Goal: Task Accomplishment & Management: Complete application form

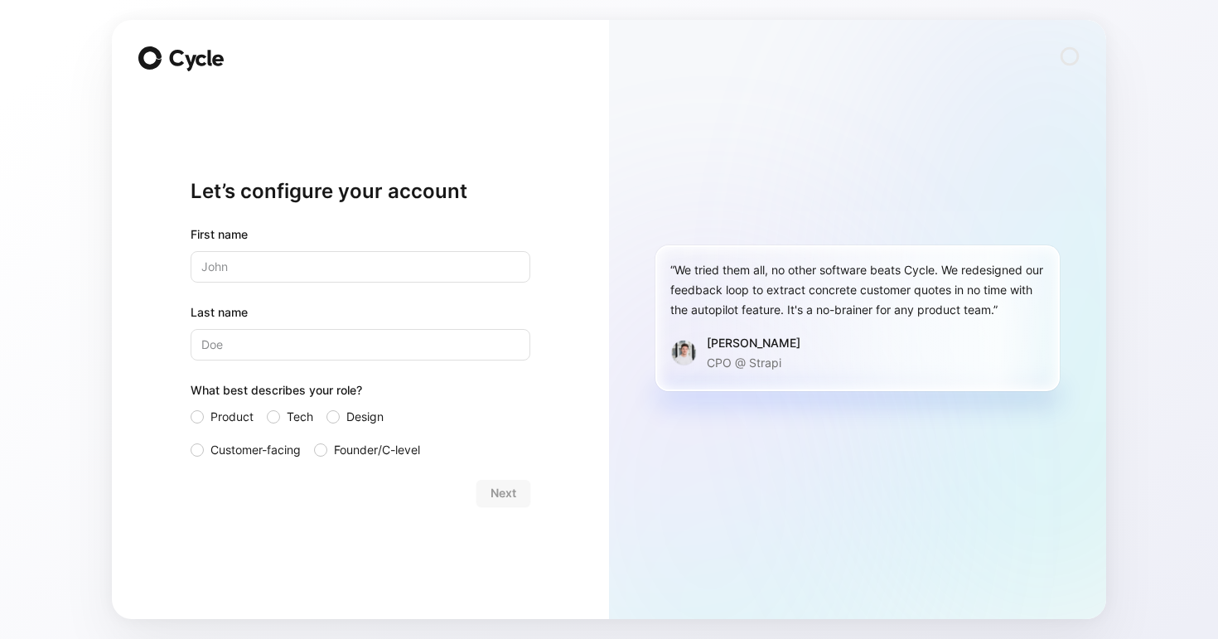
click at [407, 254] on input "text" at bounding box center [361, 266] width 340 height 31
type input "[PERSON_NAME]"
type input "Peng"
click at [333, 413] on div at bounding box center [332, 416] width 13 height 13
click at [326, 407] on input "Design" at bounding box center [326, 407] width 0 height 0
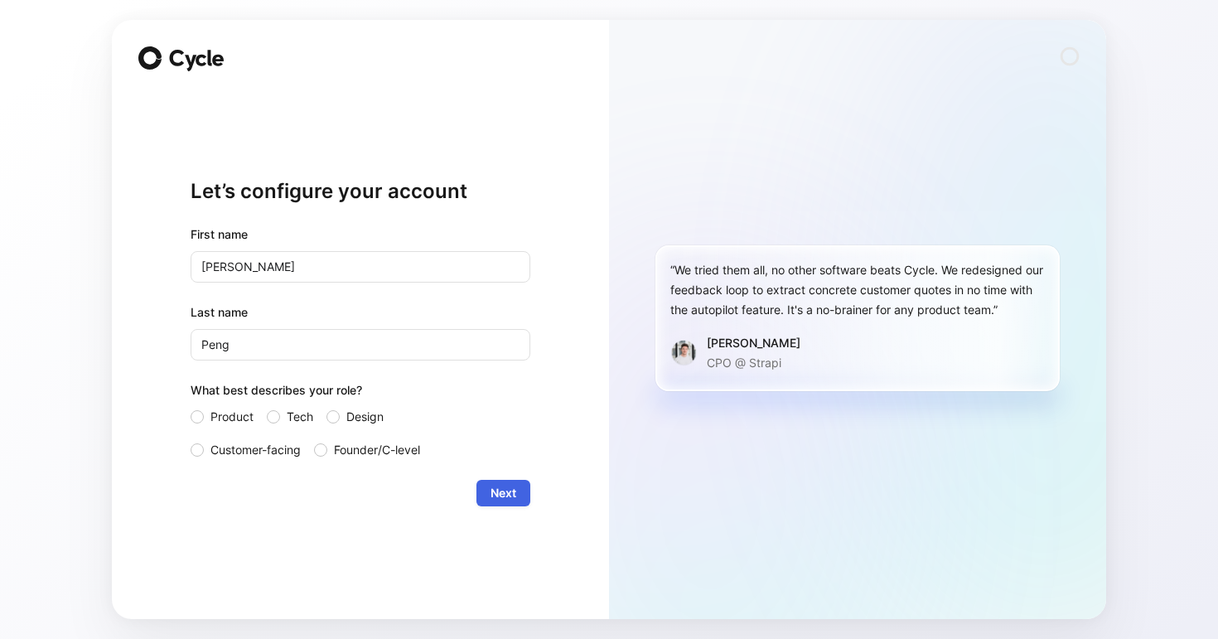
click at [505, 500] on span "Next" at bounding box center [504, 493] width 26 height 20
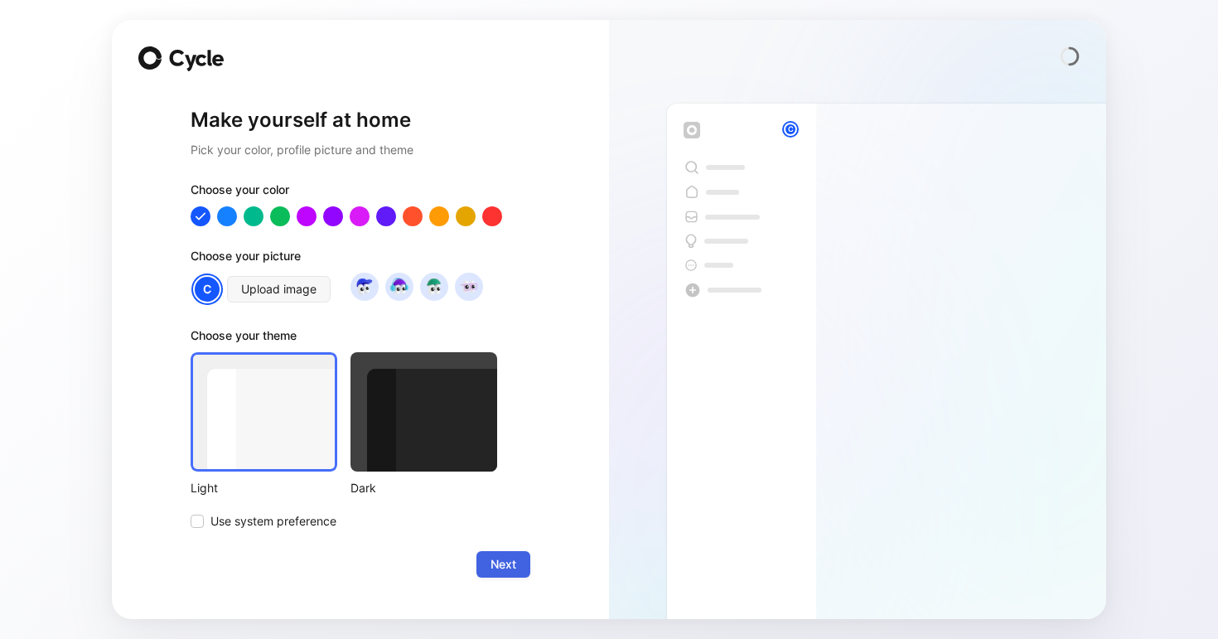
click at [489, 563] on button "Next" at bounding box center [503, 564] width 54 height 27
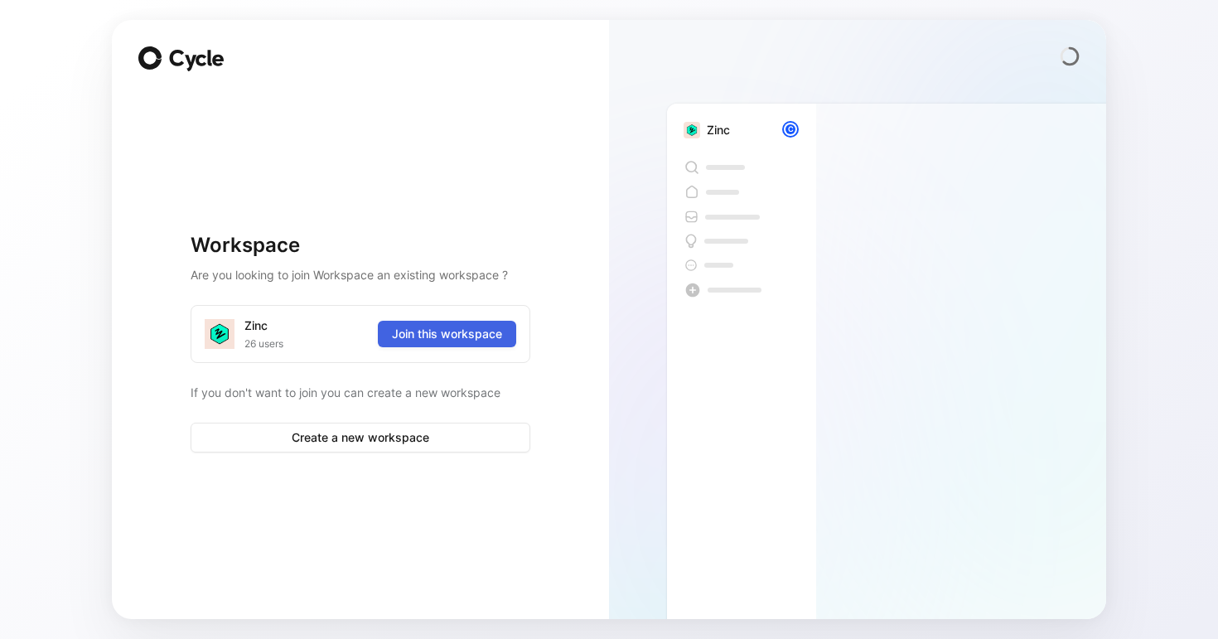
click at [481, 338] on span "Join this workspace" at bounding box center [447, 334] width 110 height 20
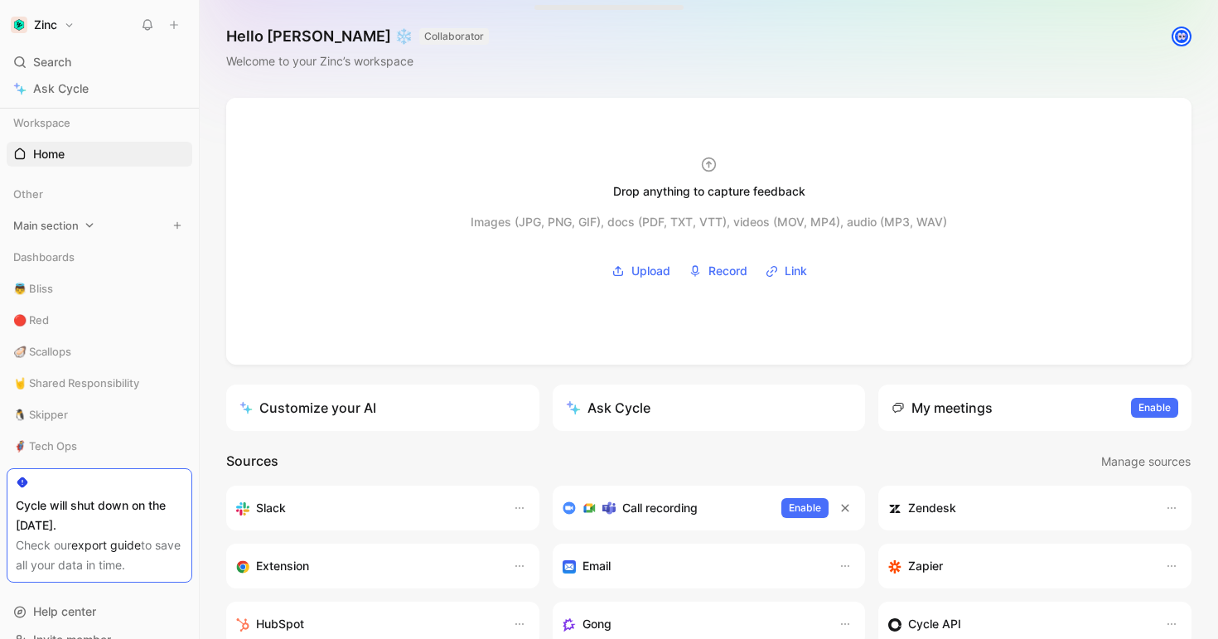
scroll to position [27, 0]
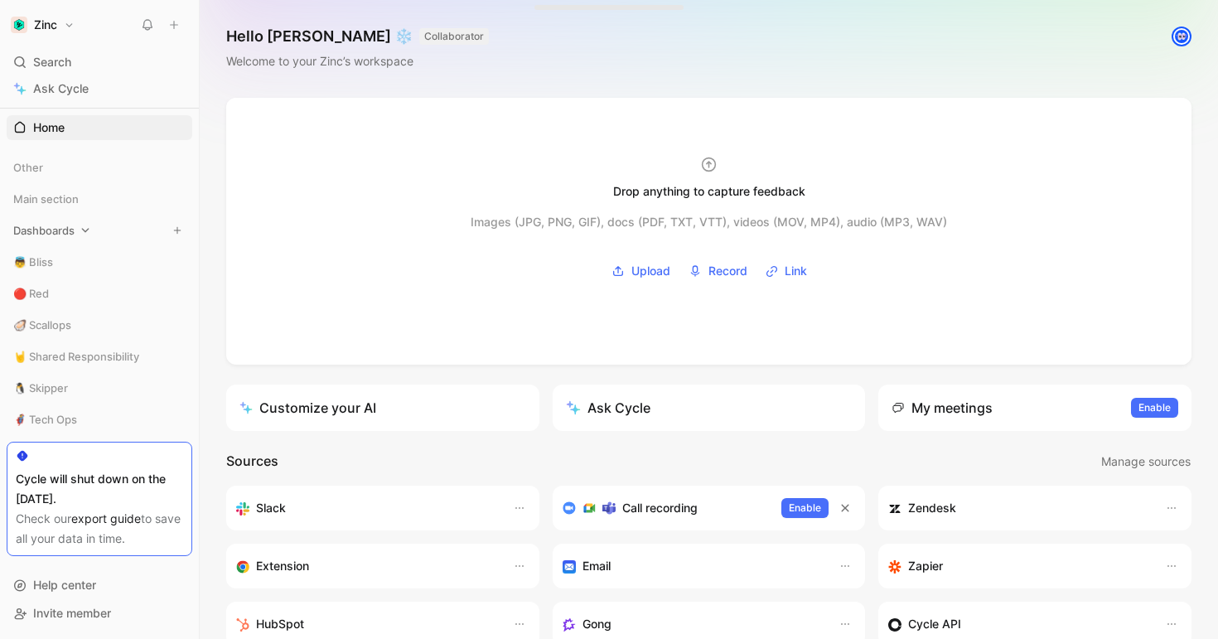
click at [90, 222] on div "Dashboards" at bounding box center [100, 230] width 186 height 25
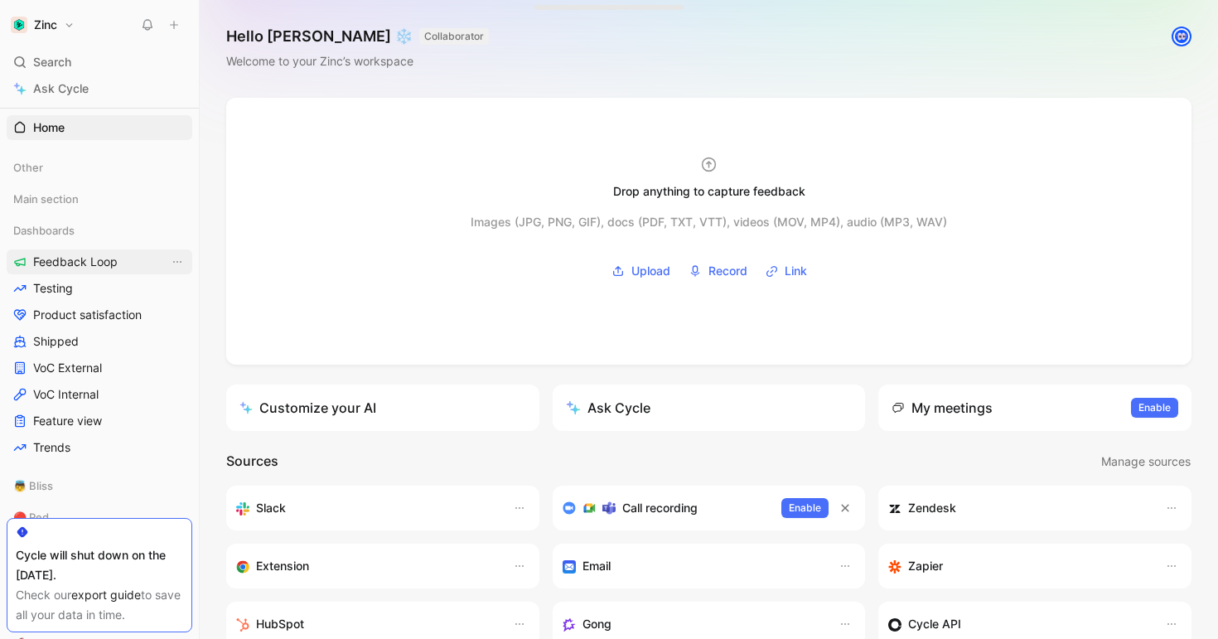
click at [84, 269] on span "Feedback Loop" at bounding box center [75, 262] width 85 height 17
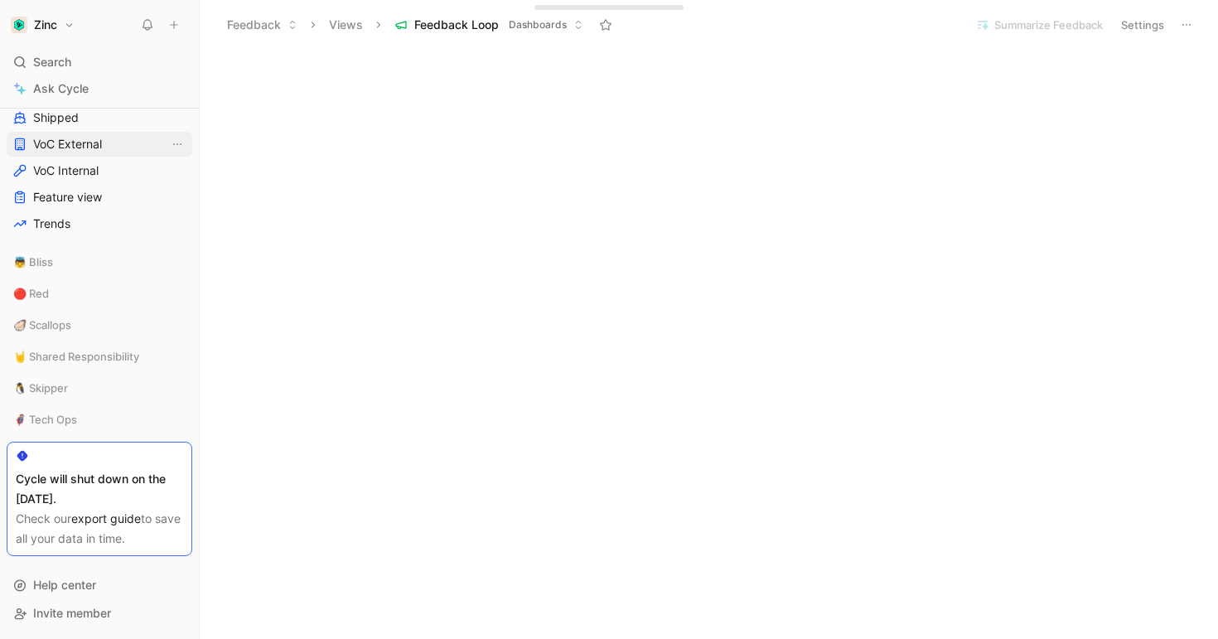
click at [86, 142] on span "VoC External" at bounding box center [67, 144] width 69 height 17
click at [264, 23] on button "Feedback" at bounding box center [262, 24] width 85 height 25
click at [268, 60] on span "Feedback" at bounding box center [274, 59] width 54 height 14
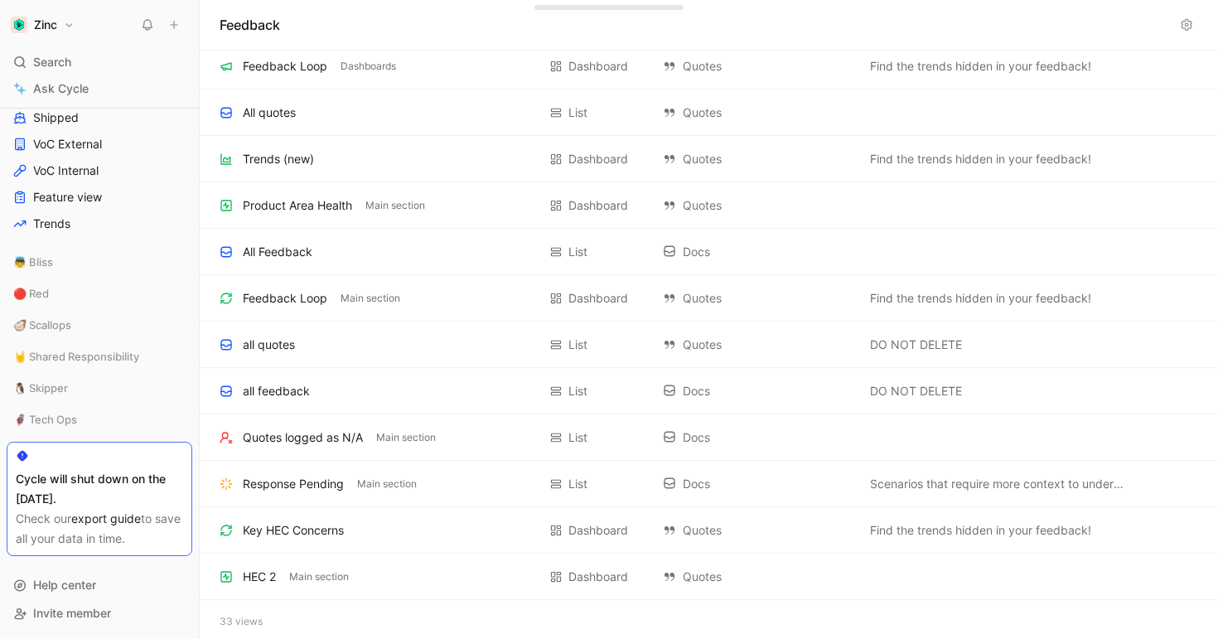
scroll to position [986, 0]
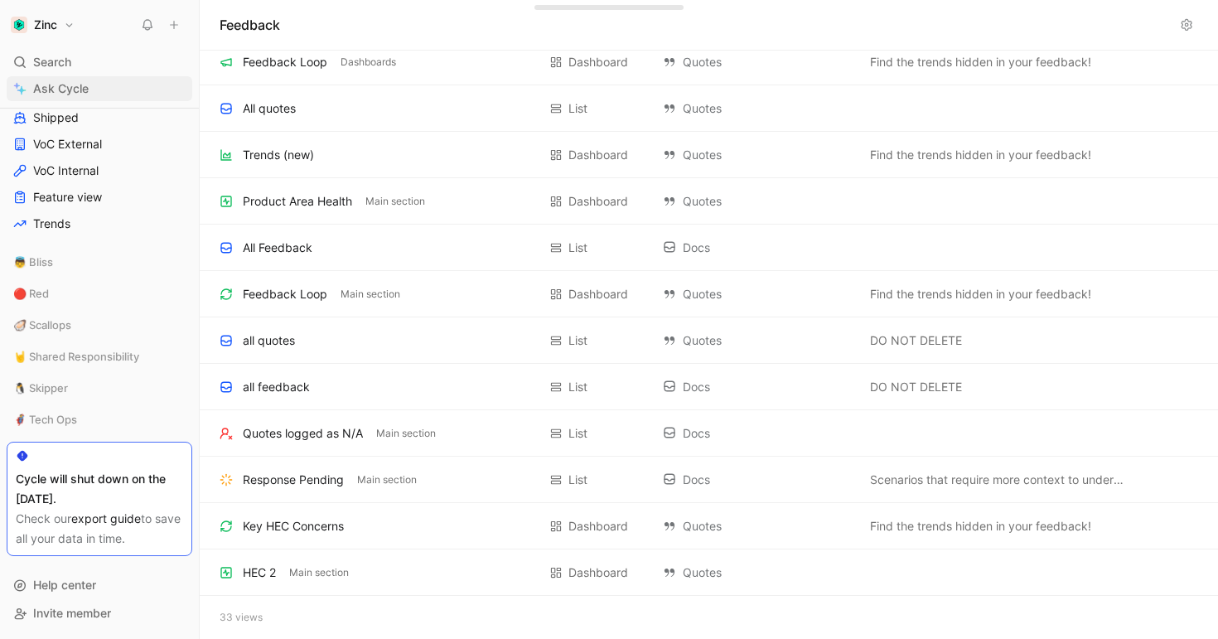
click at [108, 82] on link "Ask Cycle" at bounding box center [100, 88] width 186 height 25
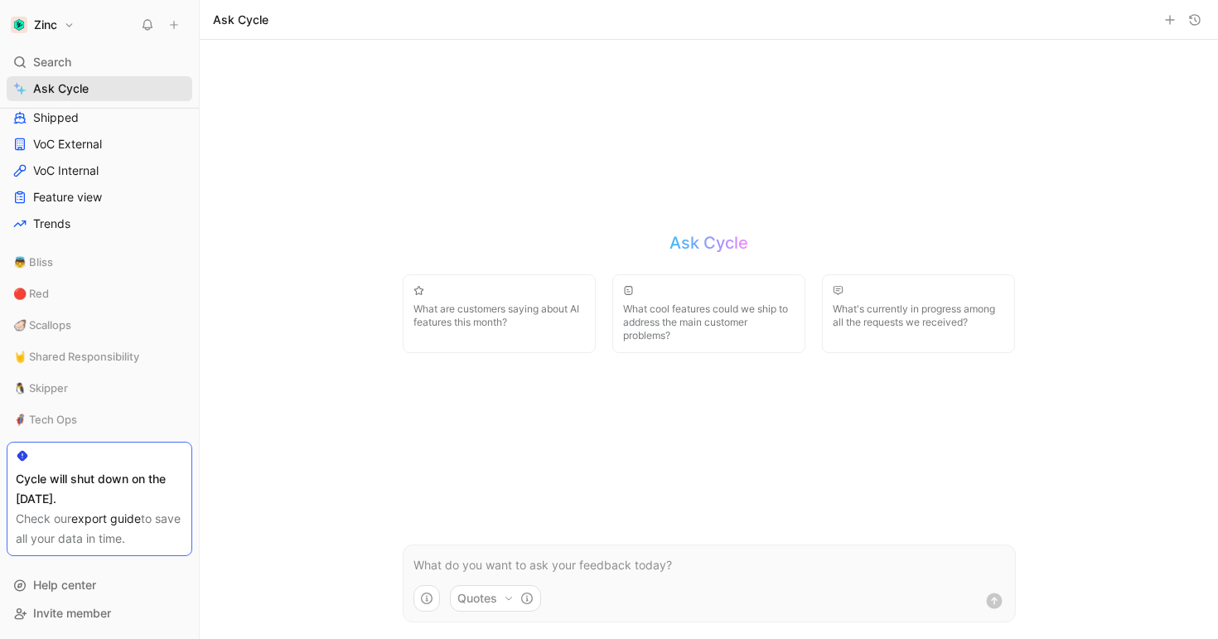
scroll to position [210, 0]
click at [481, 566] on p at bounding box center [709, 565] width 592 height 20
click at [85, 57] on div "Search ⌘ K" at bounding box center [100, 62] width 186 height 25
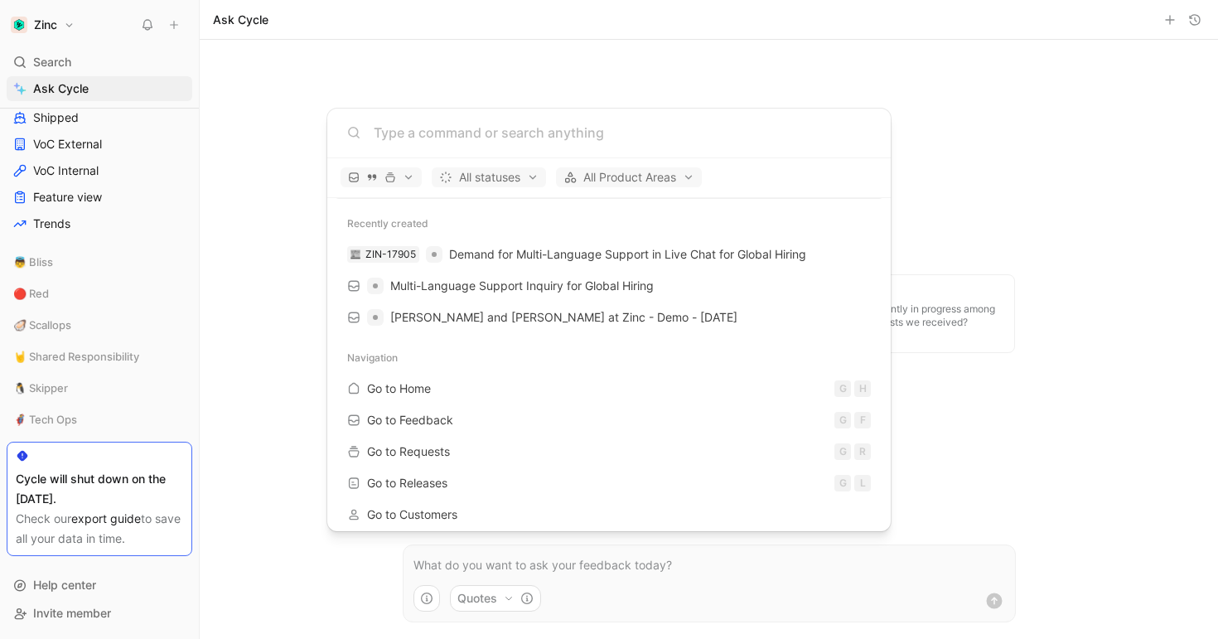
scroll to position [0, 0]
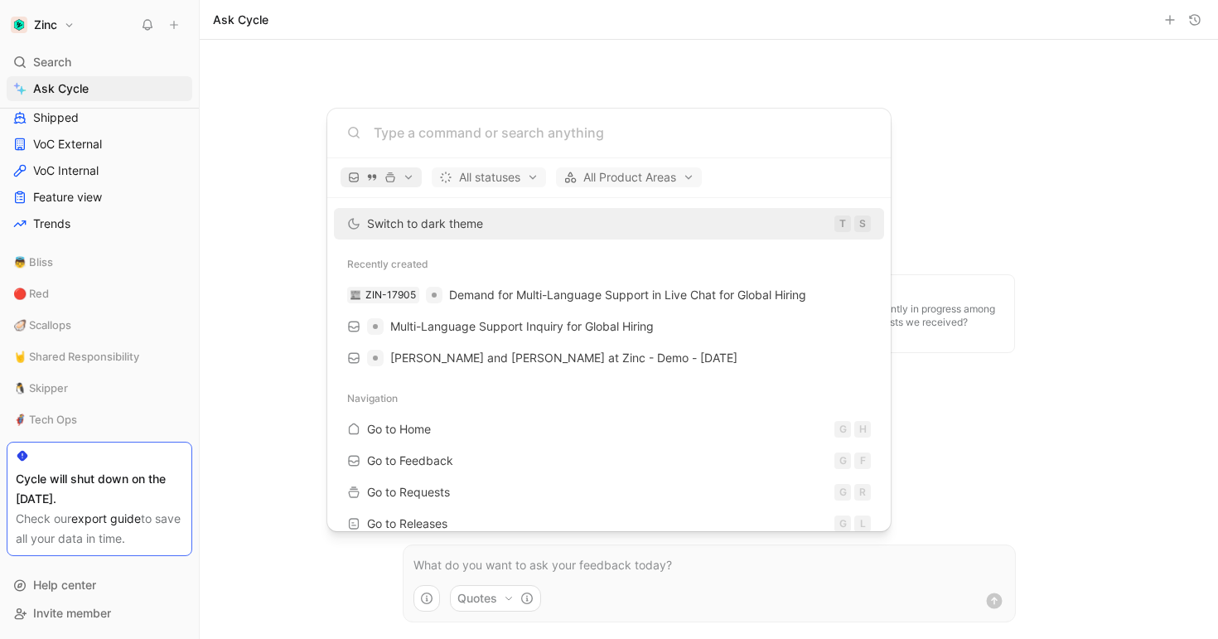
click at [409, 181] on span "button" at bounding box center [381, 178] width 66 height 12
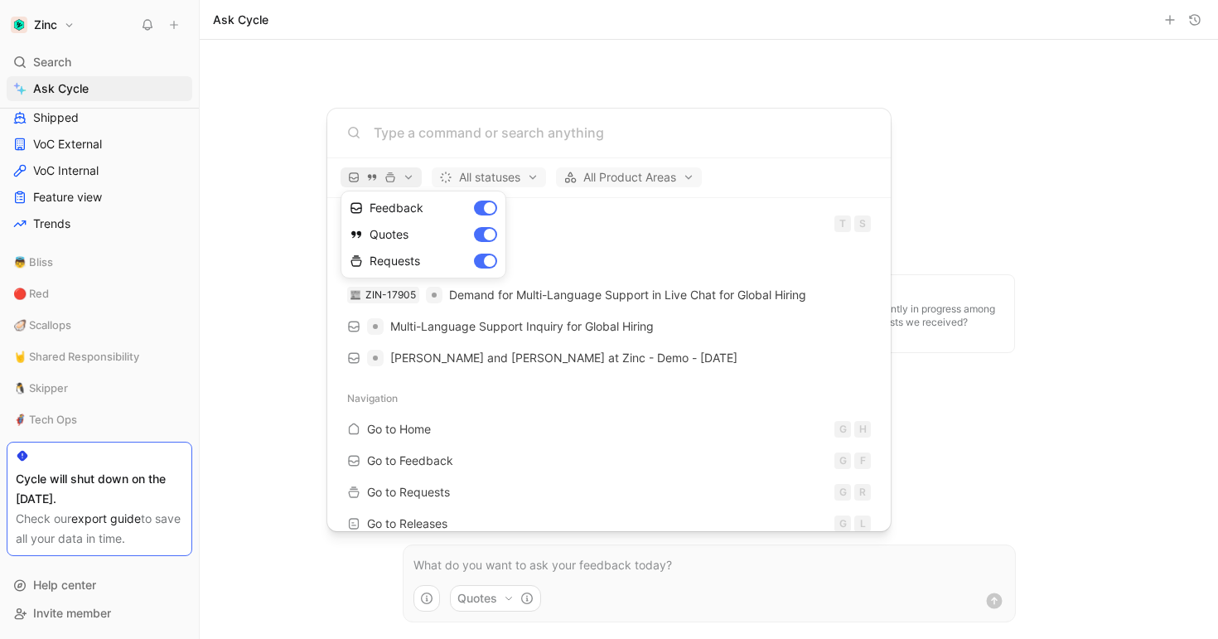
click at [409, 181] on div at bounding box center [609, 319] width 1218 height 639
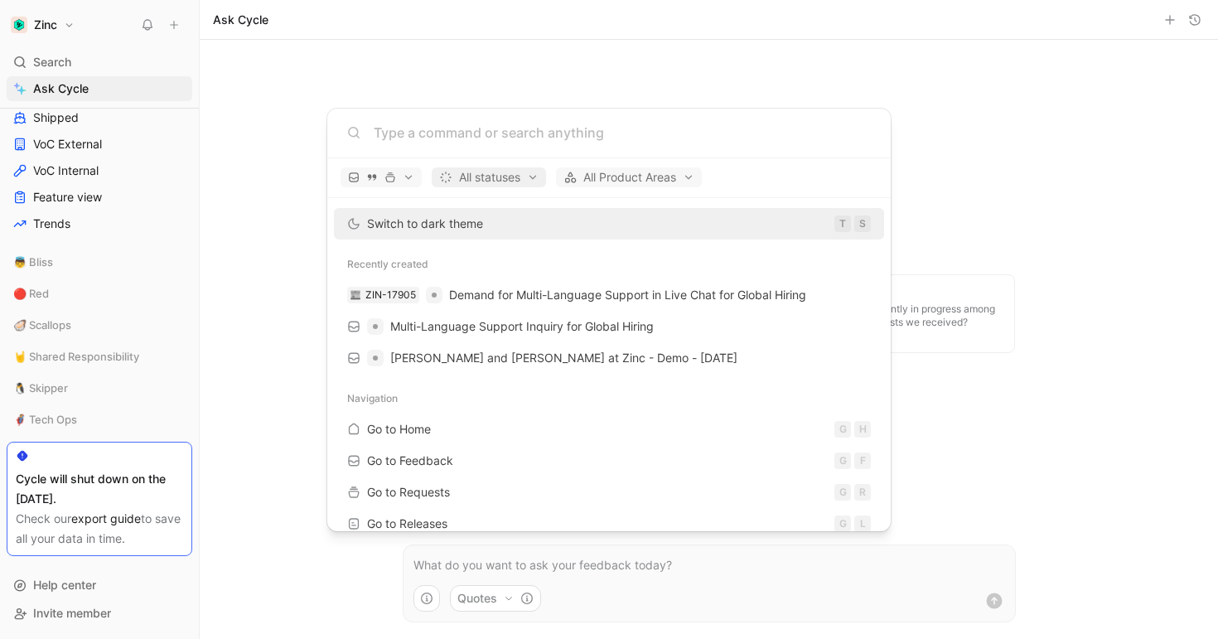
click at [531, 180] on span "All statuses" at bounding box center [488, 177] width 99 height 20
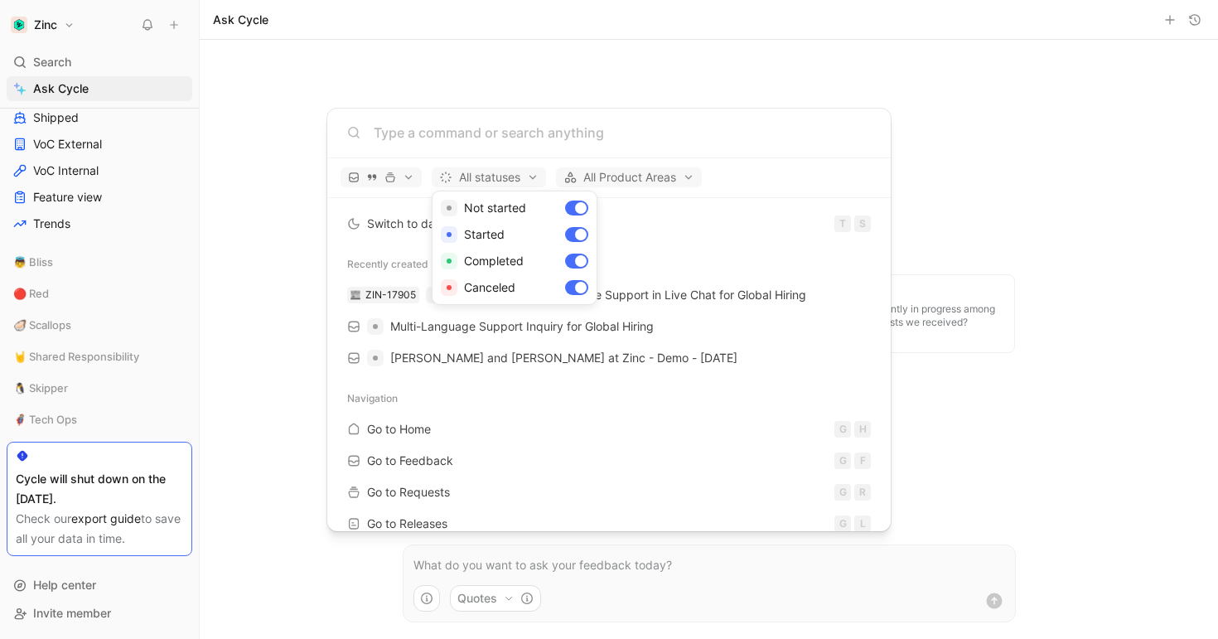
click at [532, 181] on div at bounding box center [609, 319] width 1218 height 639
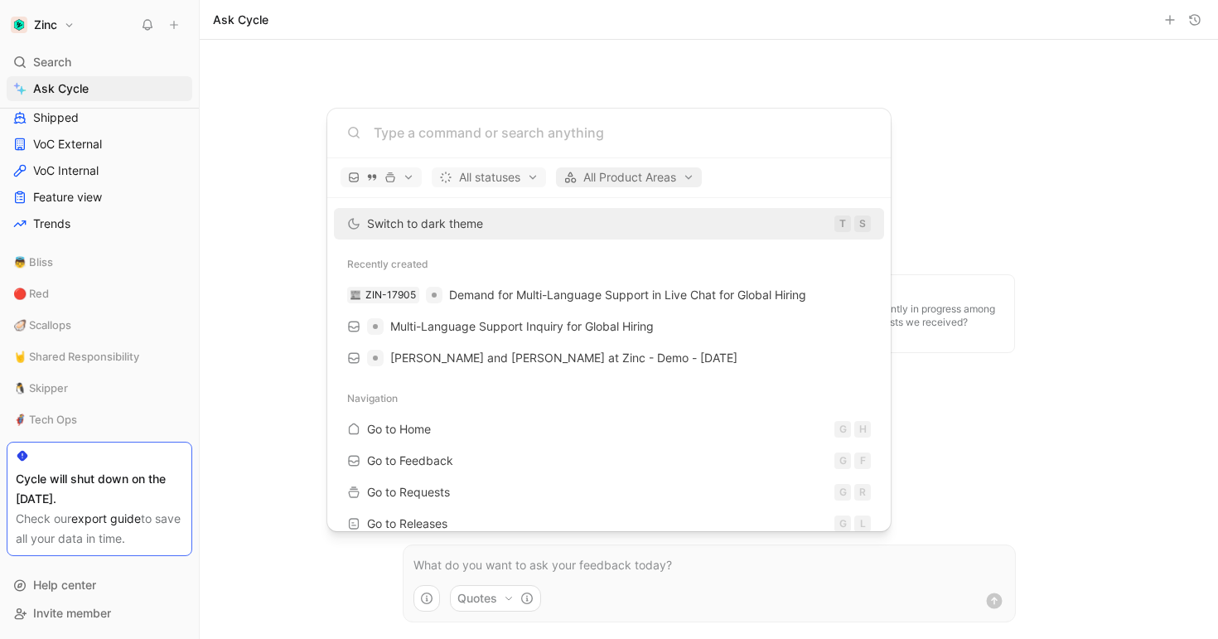
click at [637, 180] on span "All Product Areas" at bounding box center [628, 177] width 131 height 20
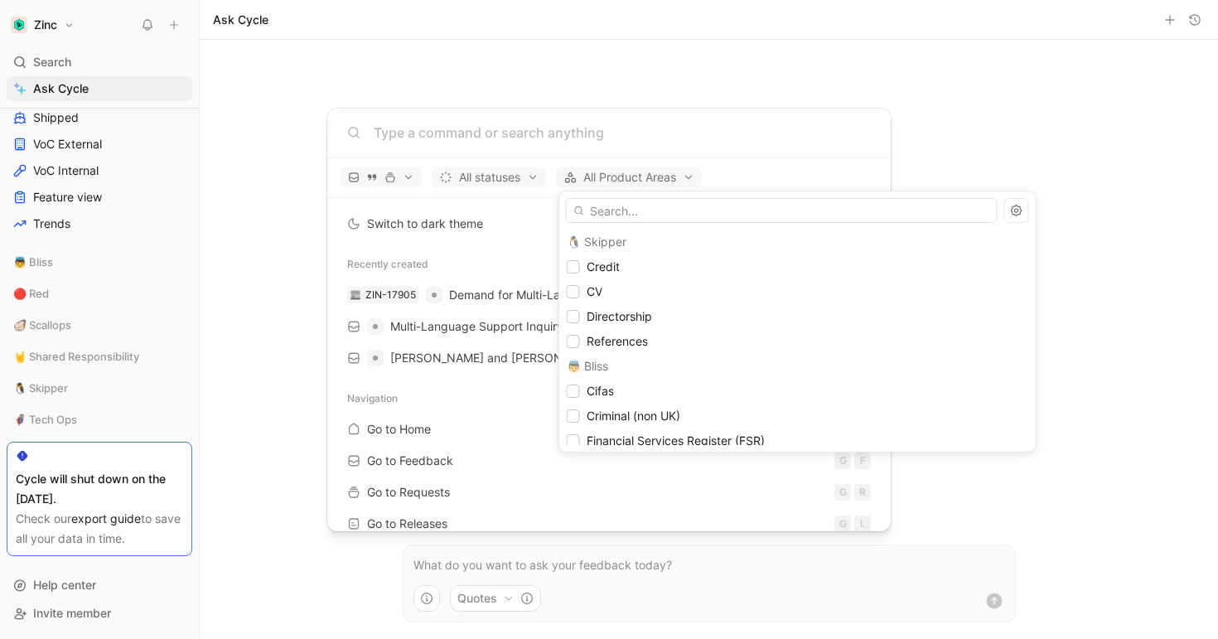
click at [256, 133] on div at bounding box center [609, 319] width 1218 height 639
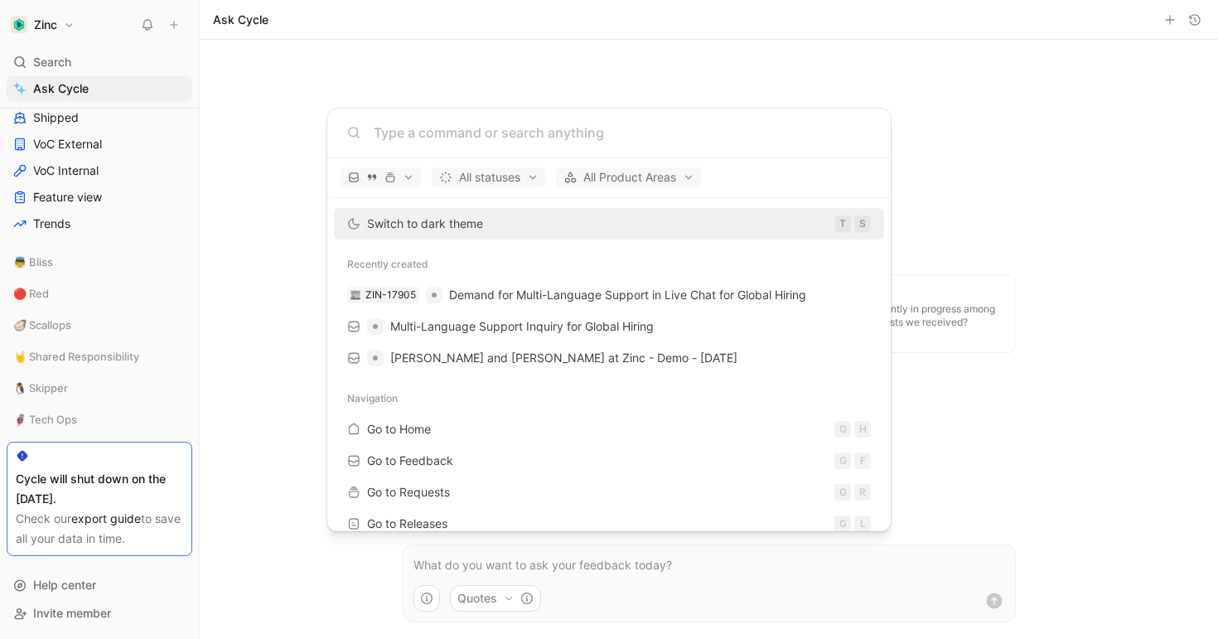
click at [248, 86] on body "Zinc Search ⌘ K Ask Cycle Workspace Other Main section Dashboards Feedback Loop…" at bounding box center [609, 319] width 1218 height 639
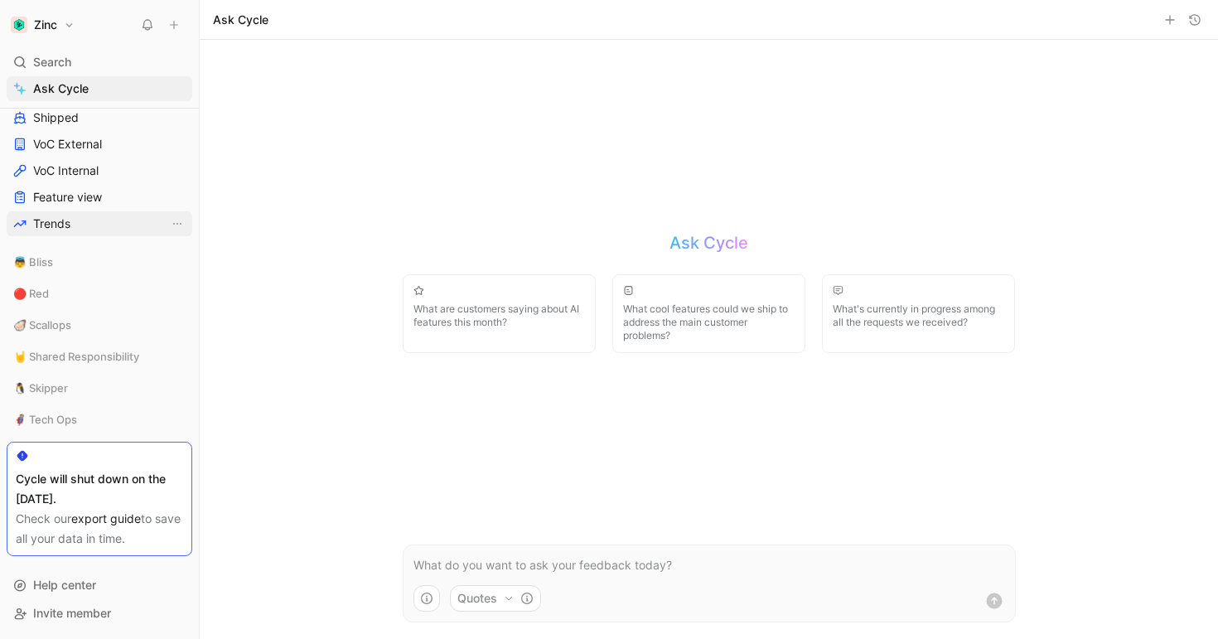
click at [72, 223] on link "Trends" at bounding box center [100, 223] width 186 height 25
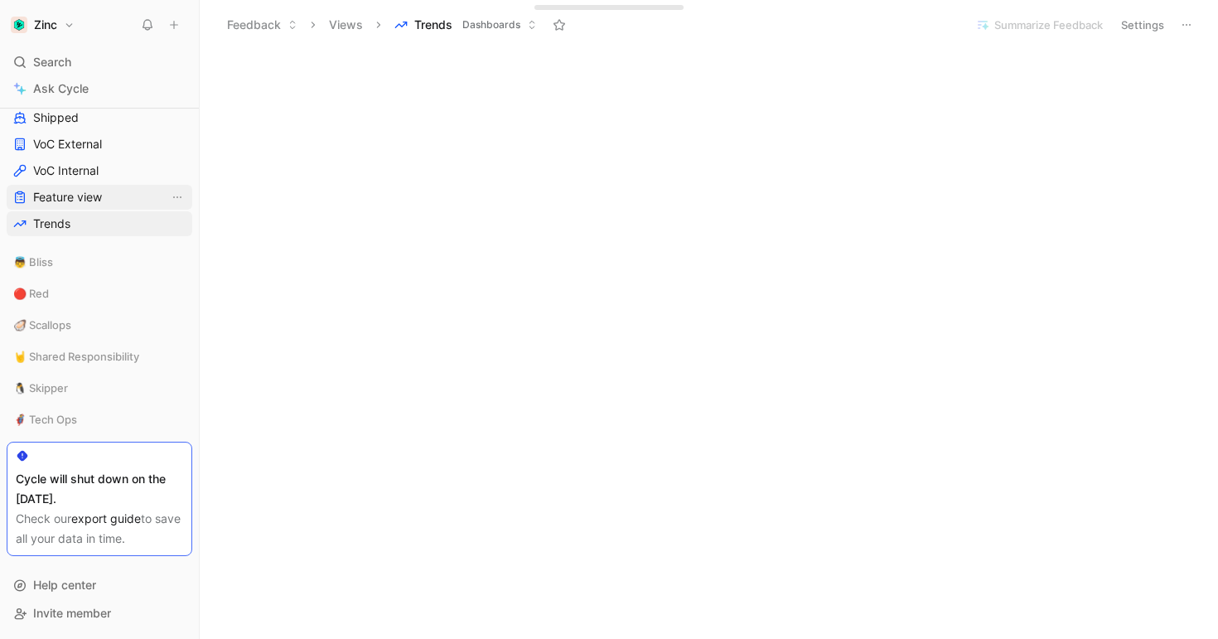
click at [123, 203] on link "Feature view" at bounding box center [100, 197] width 186 height 25
click at [120, 123] on link "Shipped" at bounding box center [100, 117] width 186 height 25
click at [111, 143] on link "VoC External" at bounding box center [100, 144] width 186 height 25
